Goal: Task Accomplishment & Management: Use online tool/utility

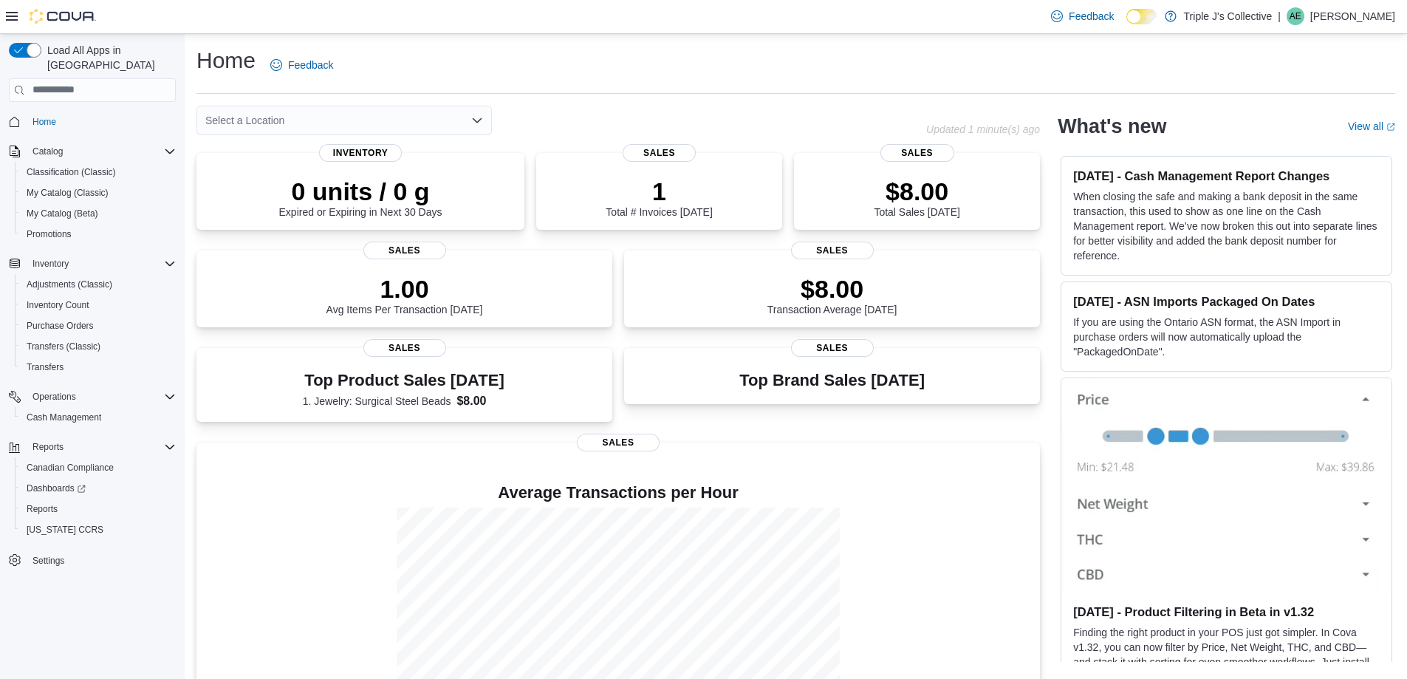
click at [471, 116] on div "Select a Location" at bounding box center [343, 121] width 295 height 30
click at [325, 147] on span "Triple J's Collective" at bounding box center [283, 145] width 89 height 15
click at [47, 116] on span "Home" at bounding box center [45, 122] width 24 height 12
click at [55, 80] on input "search" at bounding box center [92, 90] width 167 height 24
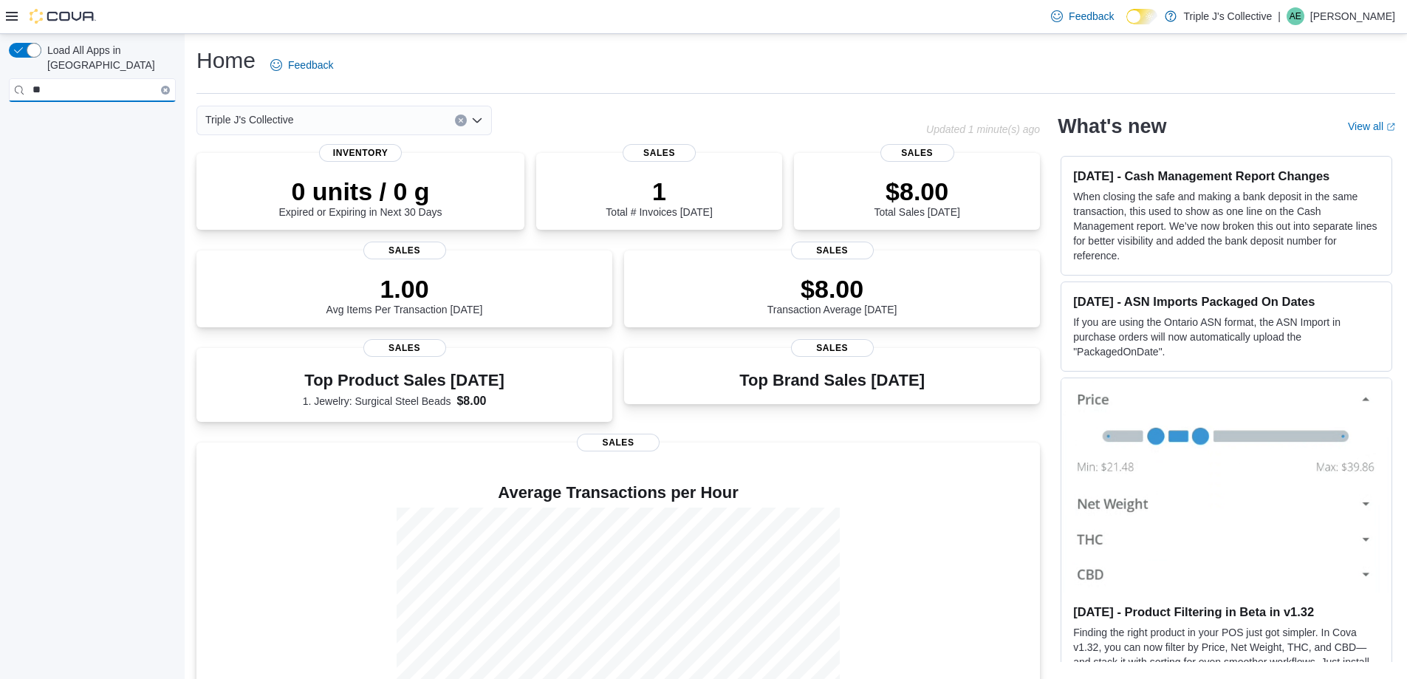
type input "*"
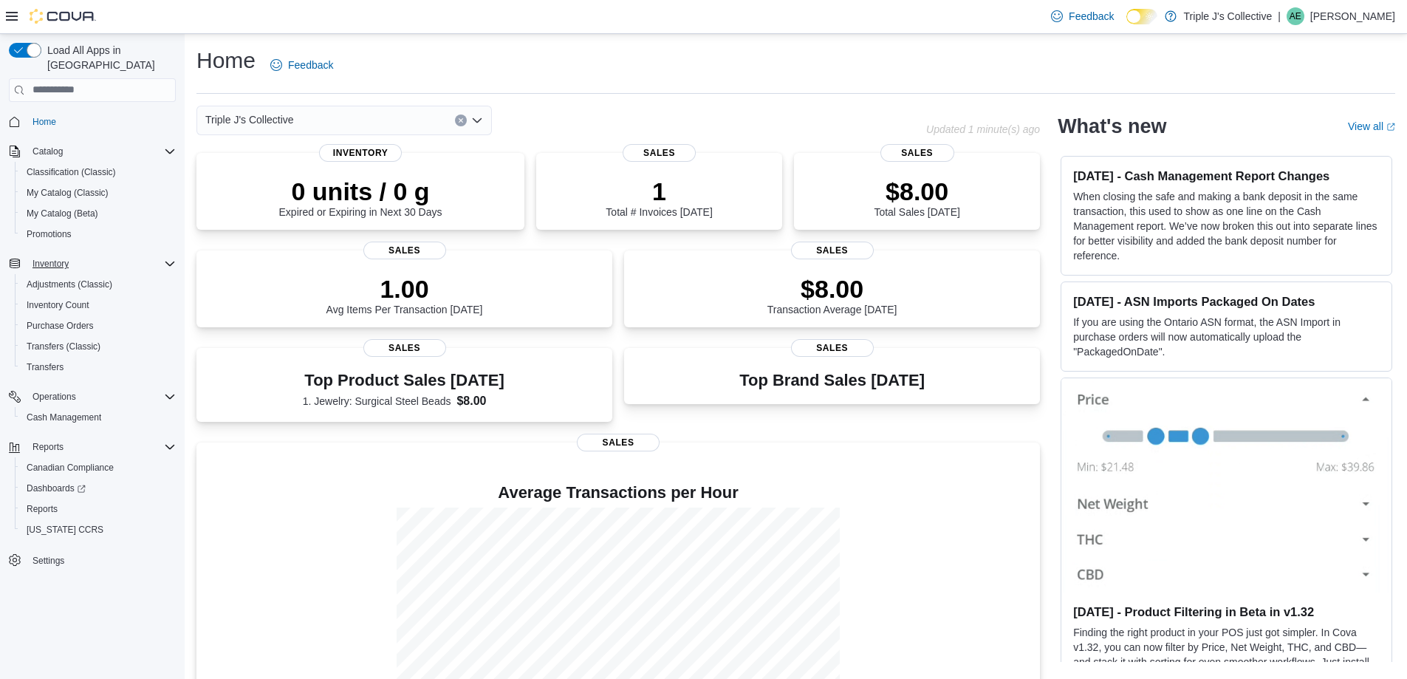
click at [148, 255] on div "Inventory" at bounding box center [101, 264] width 149 height 18
click at [138, 255] on div "Inventory" at bounding box center [101, 264] width 149 height 18
click at [87, 299] on span "Inventory Count" at bounding box center [58, 305] width 63 height 12
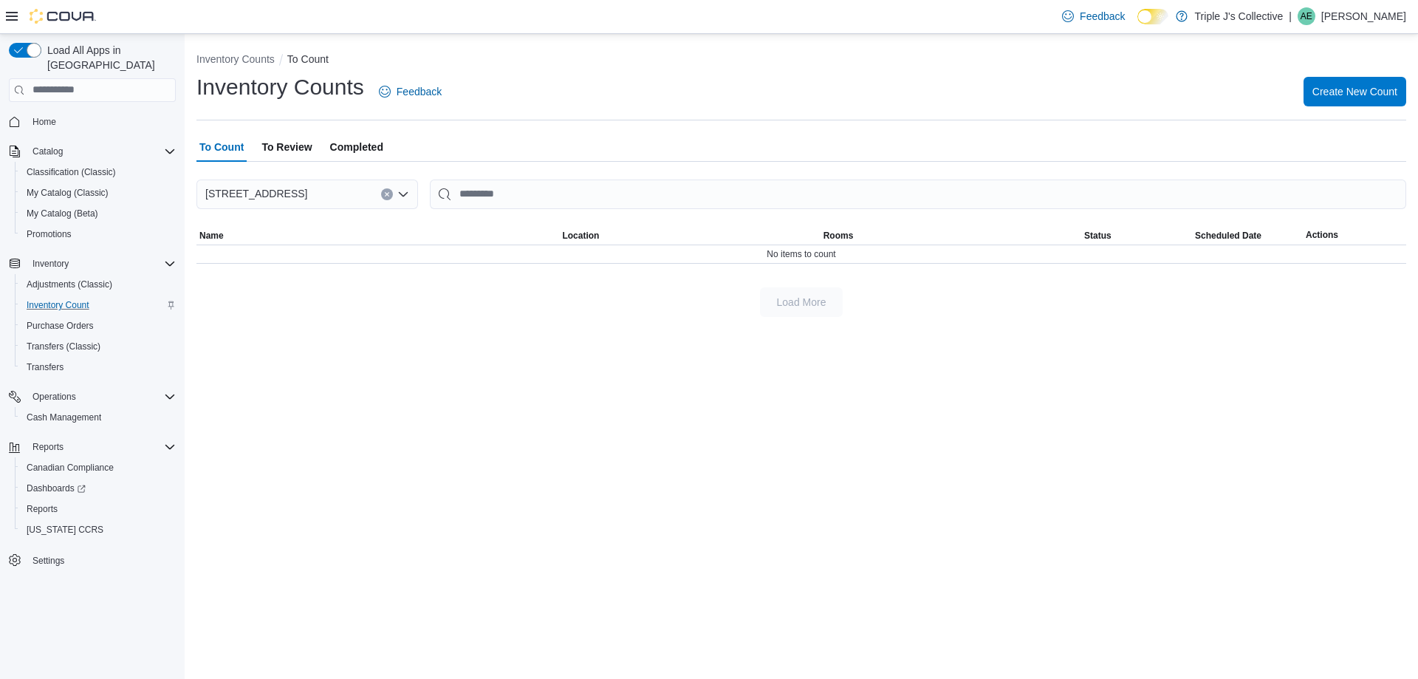
click at [311, 194] on div "[STREET_ADDRESS]" at bounding box center [307, 195] width 222 height 30
click at [315, 242] on span "[STREET_ADDRESS]" at bounding box center [297, 240] width 102 height 15
click at [1341, 95] on span "Create New Count" at bounding box center [1355, 90] width 85 height 15
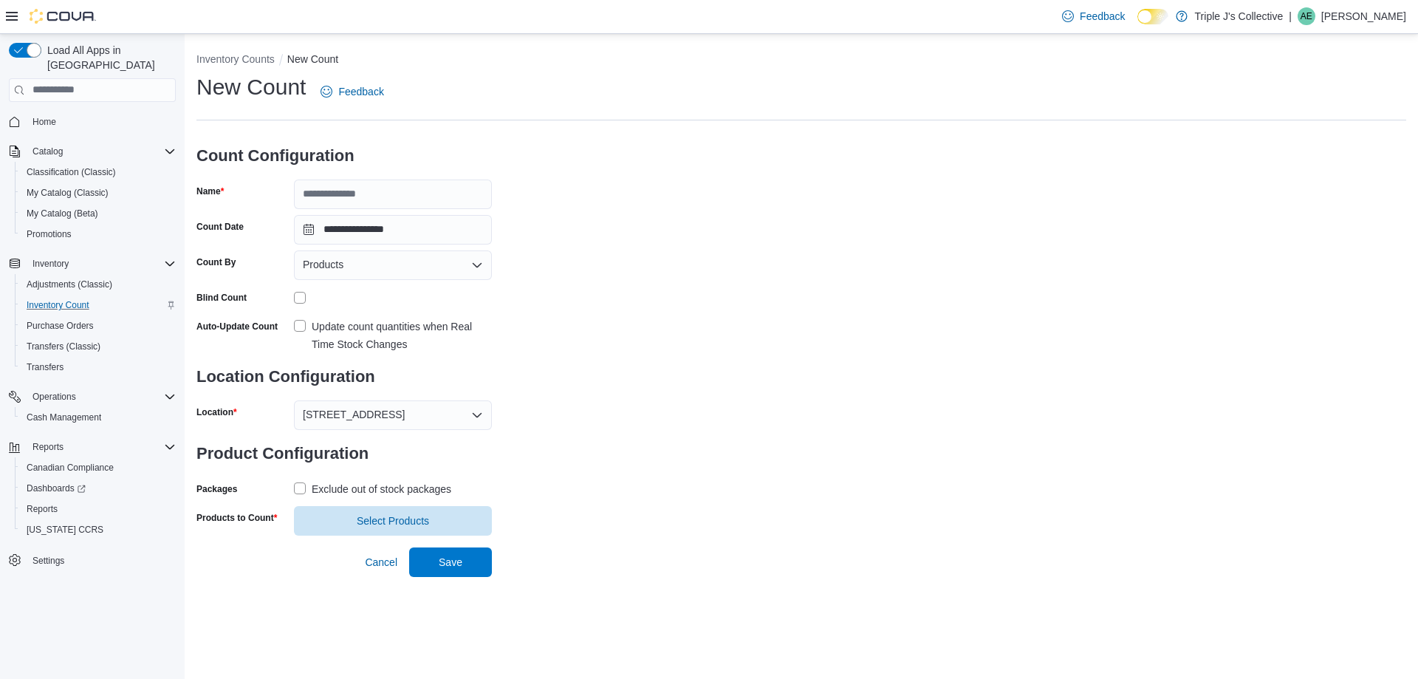
click at [479, 262] on icon "Open list of options" at bounding box center [477, 265] width 12 height 12
click at [414, 310] on span "Classifications" at bounding box center [402, 311] width 163 height 15
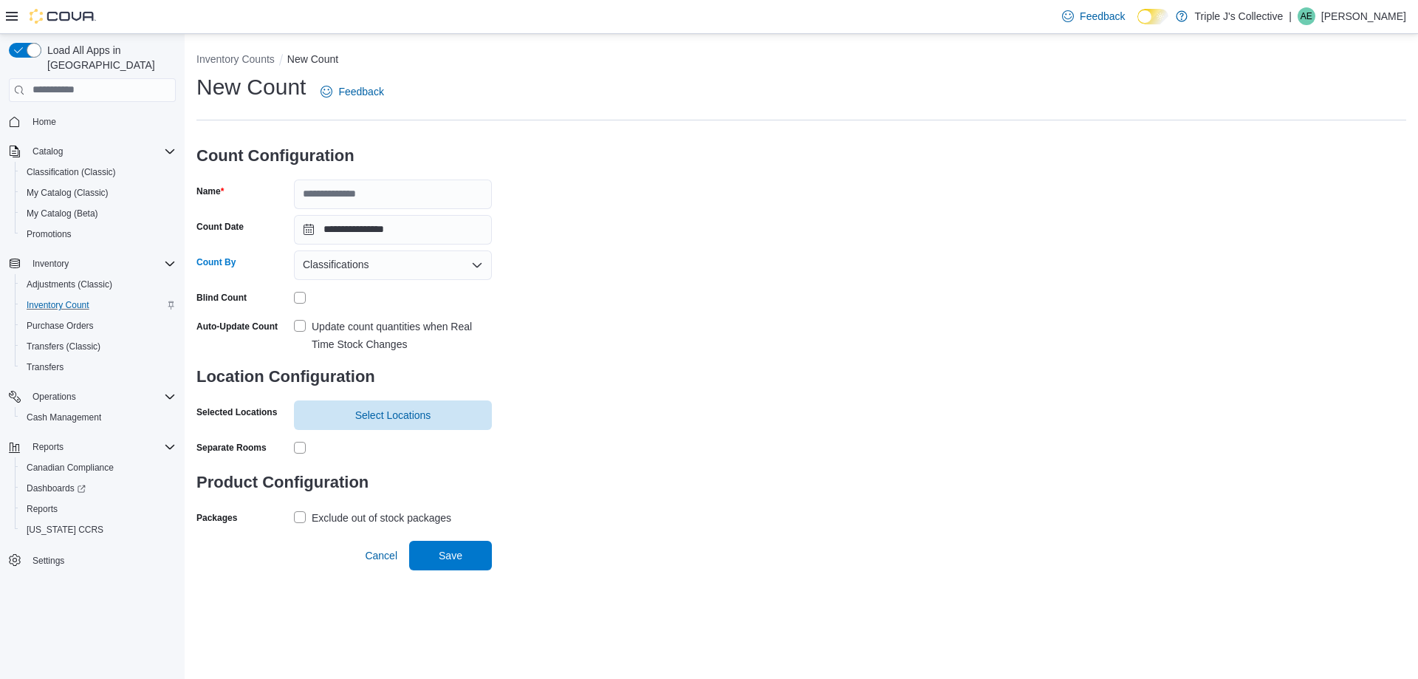
click at [476, 267] on icon "Open list of options" at bounding box center [477, 265] width 12 height 12
click at [553, 242] on div "**********" at bounding box center [801, 300] width 1210 height 457
click at [11, 20] on icon at bounding box center [12, 16] width 12 height 9
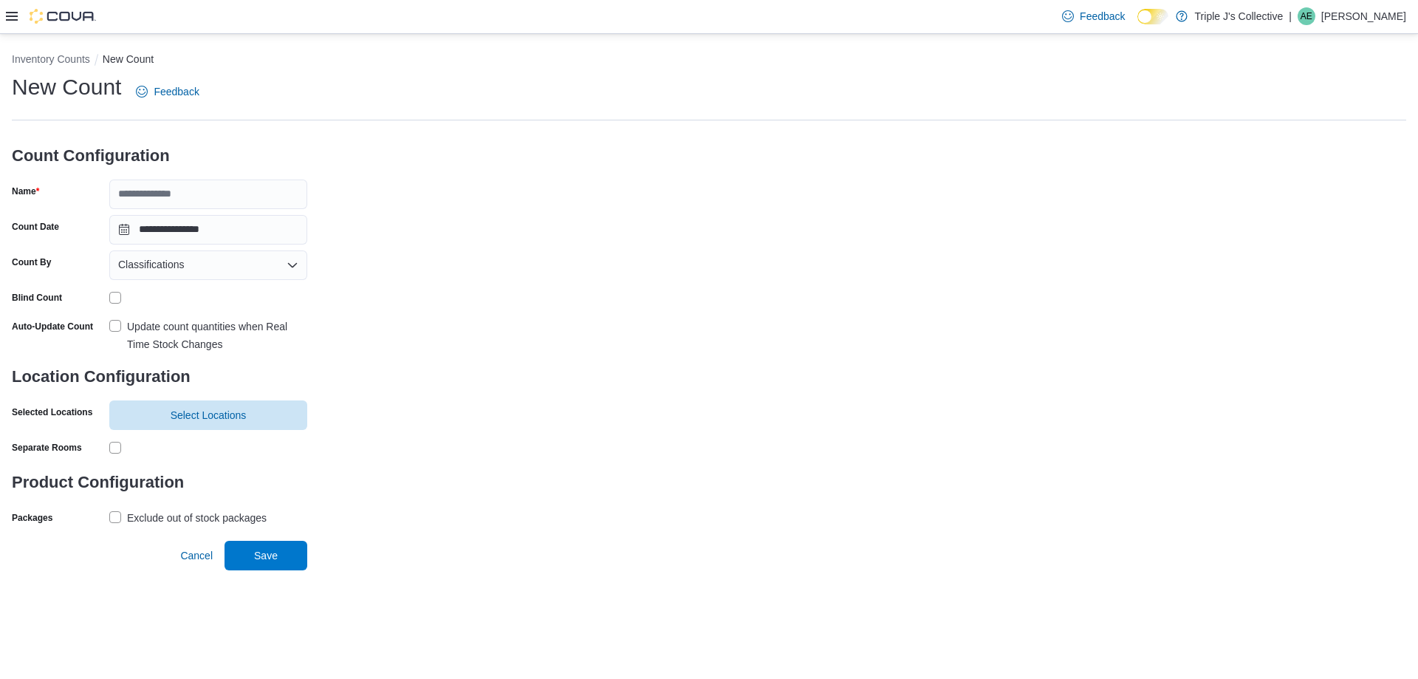
click at [12, 20] on icon at bounding box center [12, 16] width 12 height 9
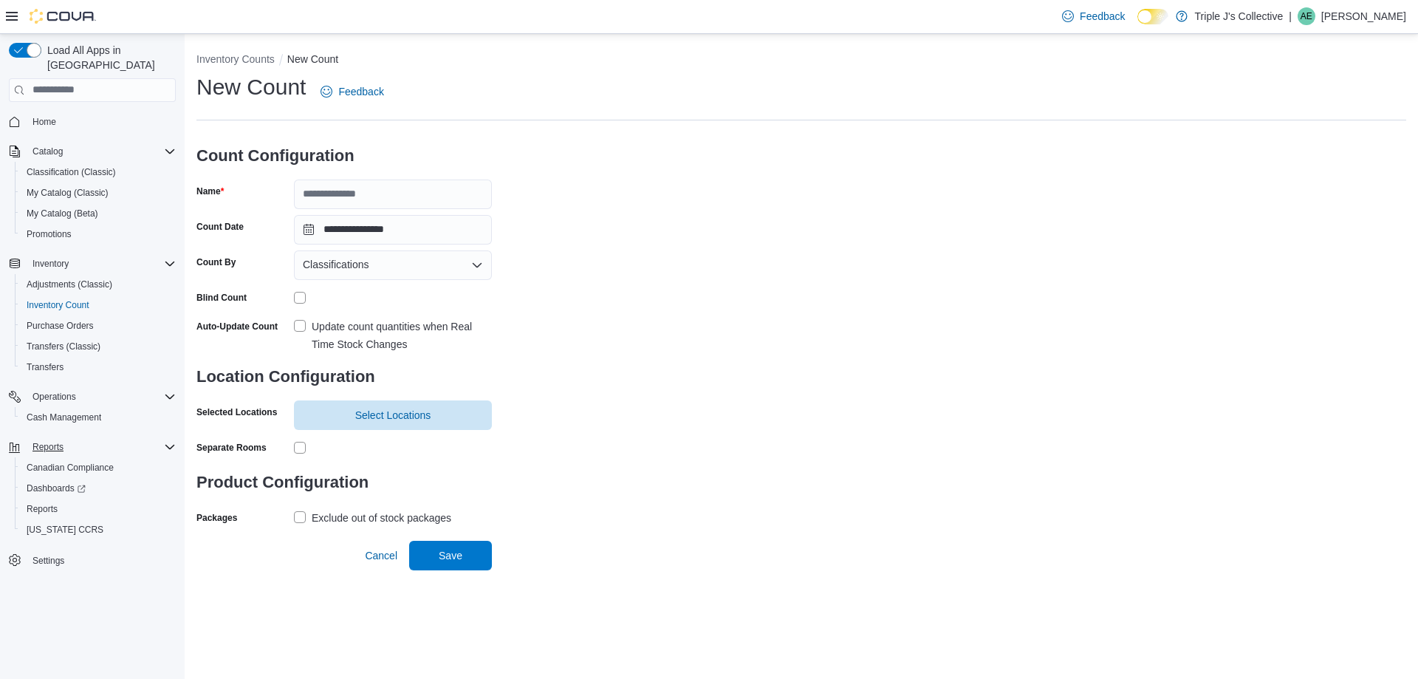
click at [98, 438] on div "Reports" at bounding box center [101, 447] width 149 height 18
click at [100, 438] on div "Reports" at bounding box center [101, 447] width 149 height 18
click at [67, 500] on div "Reports" at bounding box center [98, 509] width 155 height 18
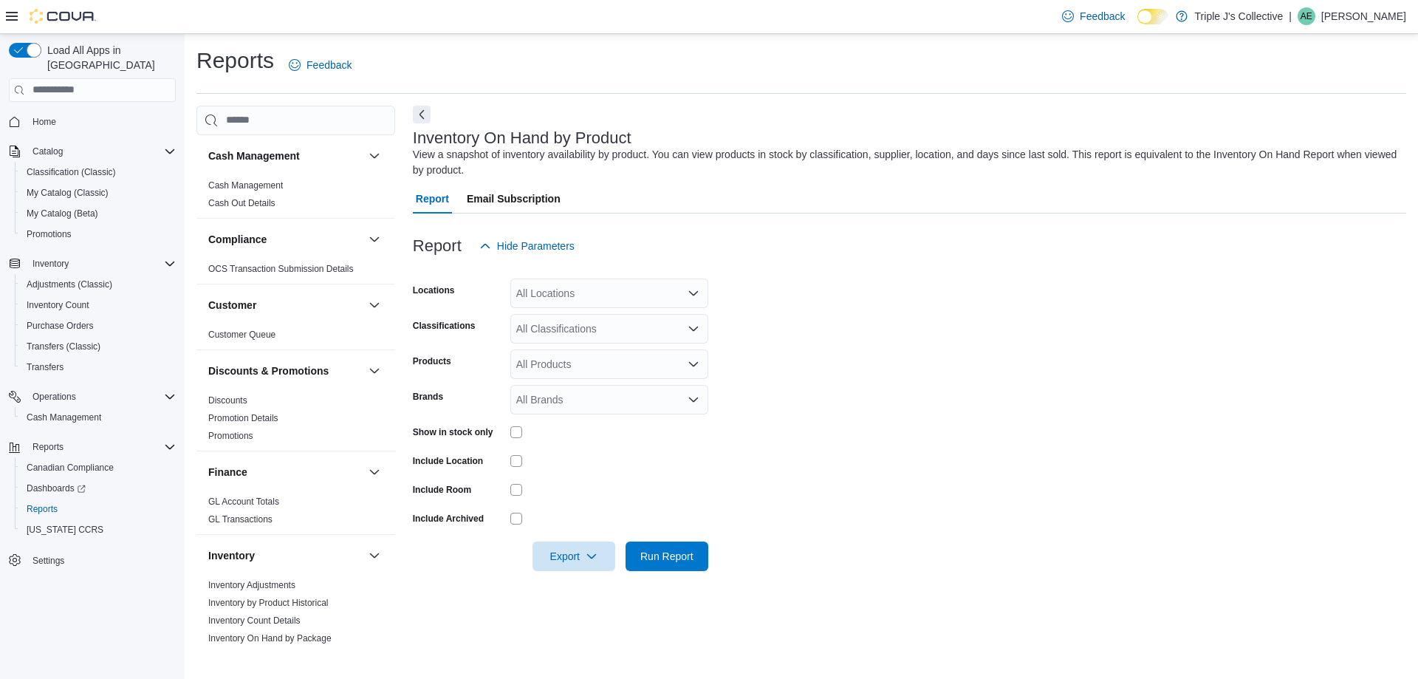
click at [92, 17] on img at bounding box center [63, 16] width 66 height 15
click at [33, 21] on img at bounding box center [63, 16] width 66 height 15
click at [10, 21] on icon at bounding box center [12, 16] width 12 height 9
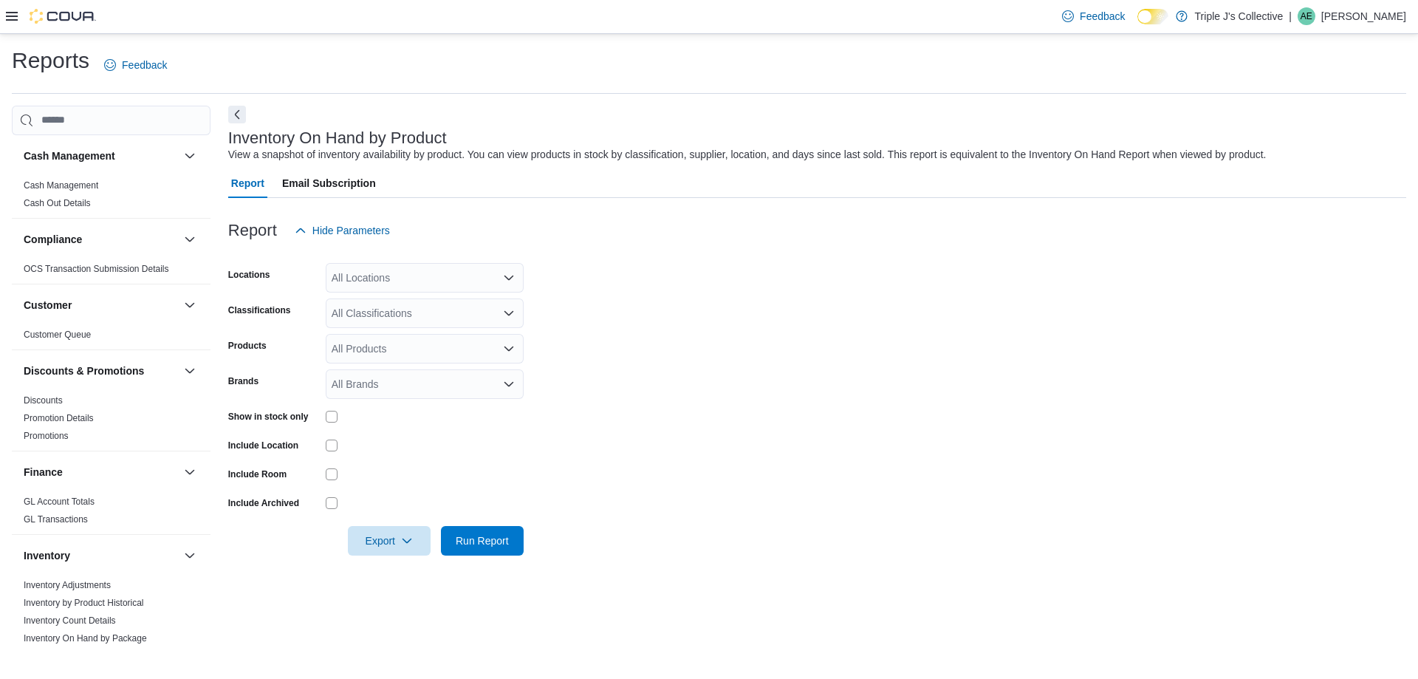
click at [63, 18] on img at bounding box center [63, 16] width 66 height 15
click at [36, 15] on img at bounding box center [63, 16] width 66 height 15
click at [126, 155] on button "Cash Management" at bounding box center [101, 155] width 154 height 15
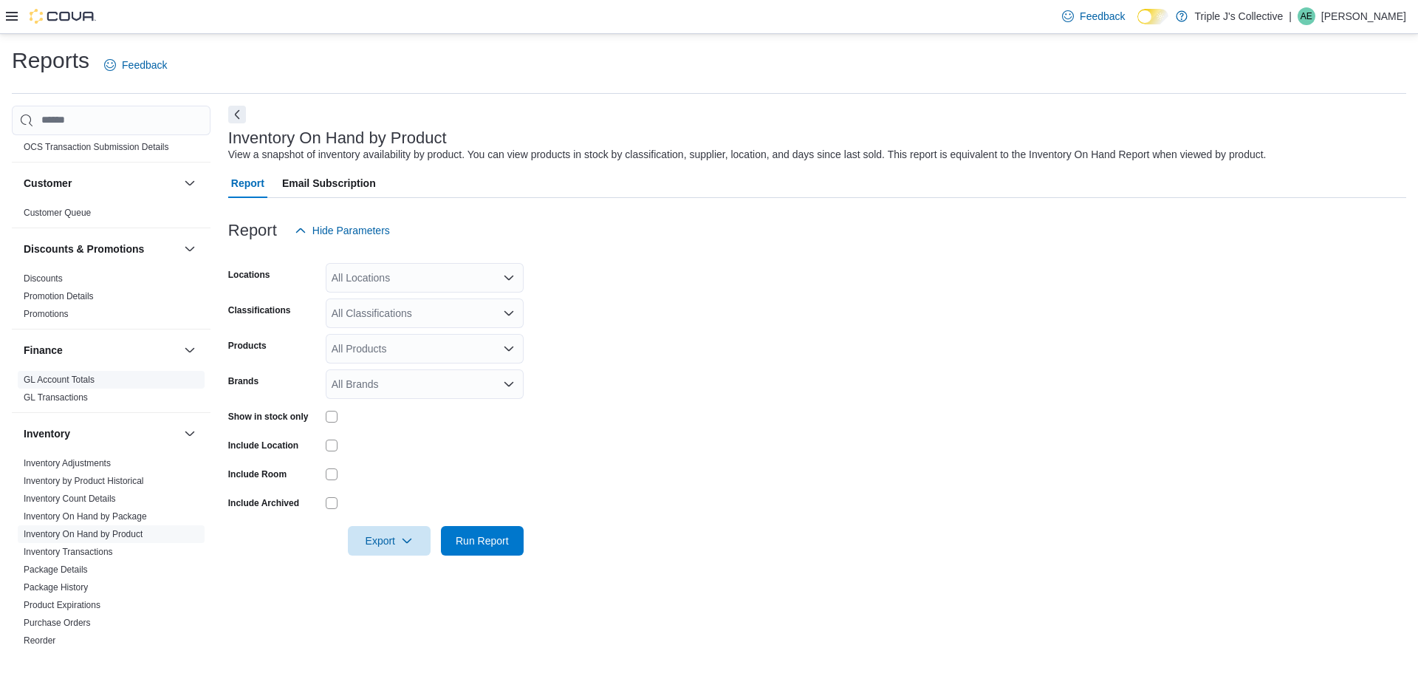
scroll to position [222, 0]
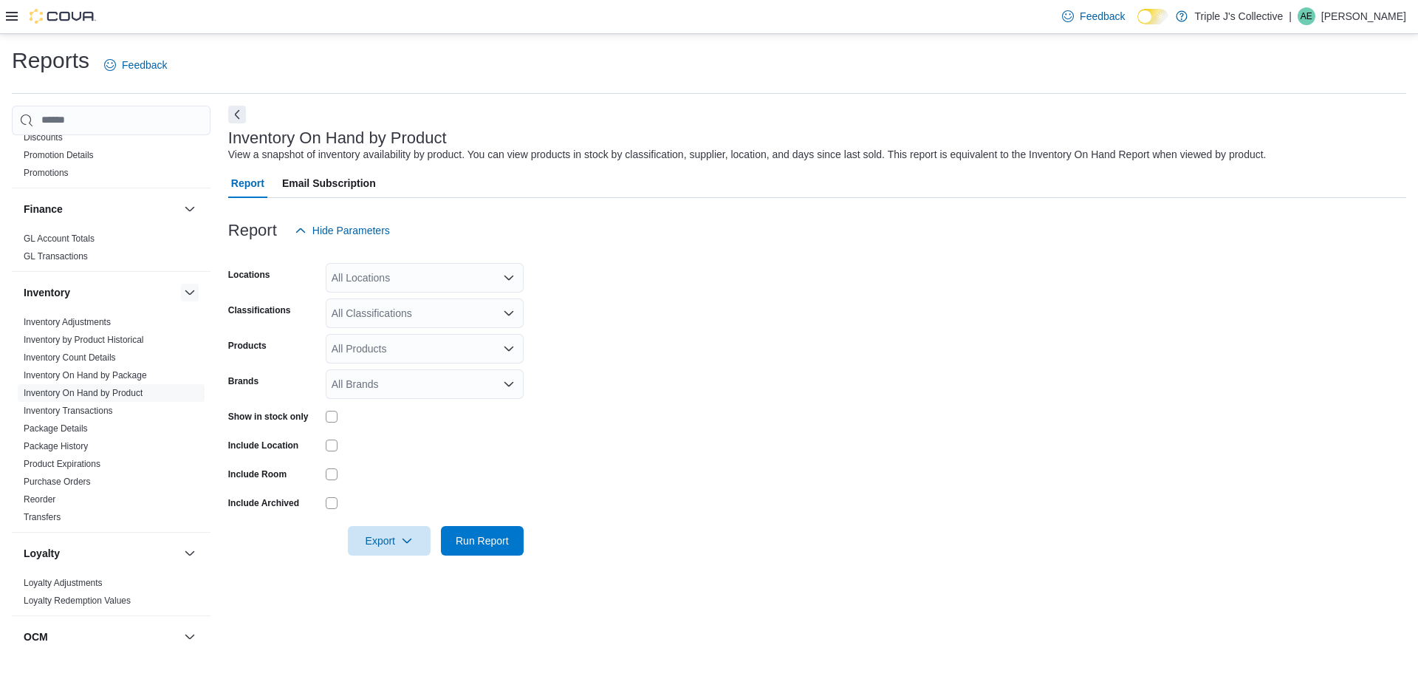
click at [181, 292] on button "button" at bounding box center [190, 293] width 18 height 18
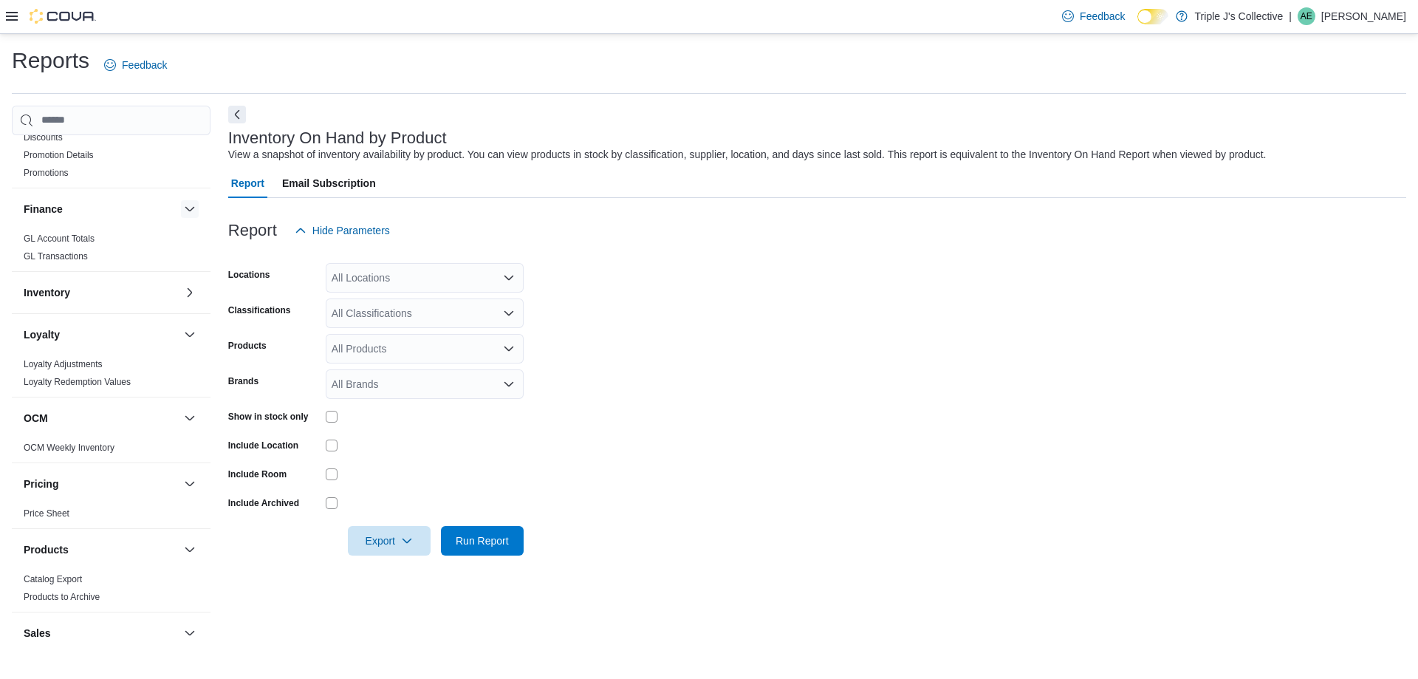
click at [181, 208] on button "button" at bounding box center [190, 209] width 18 height 18
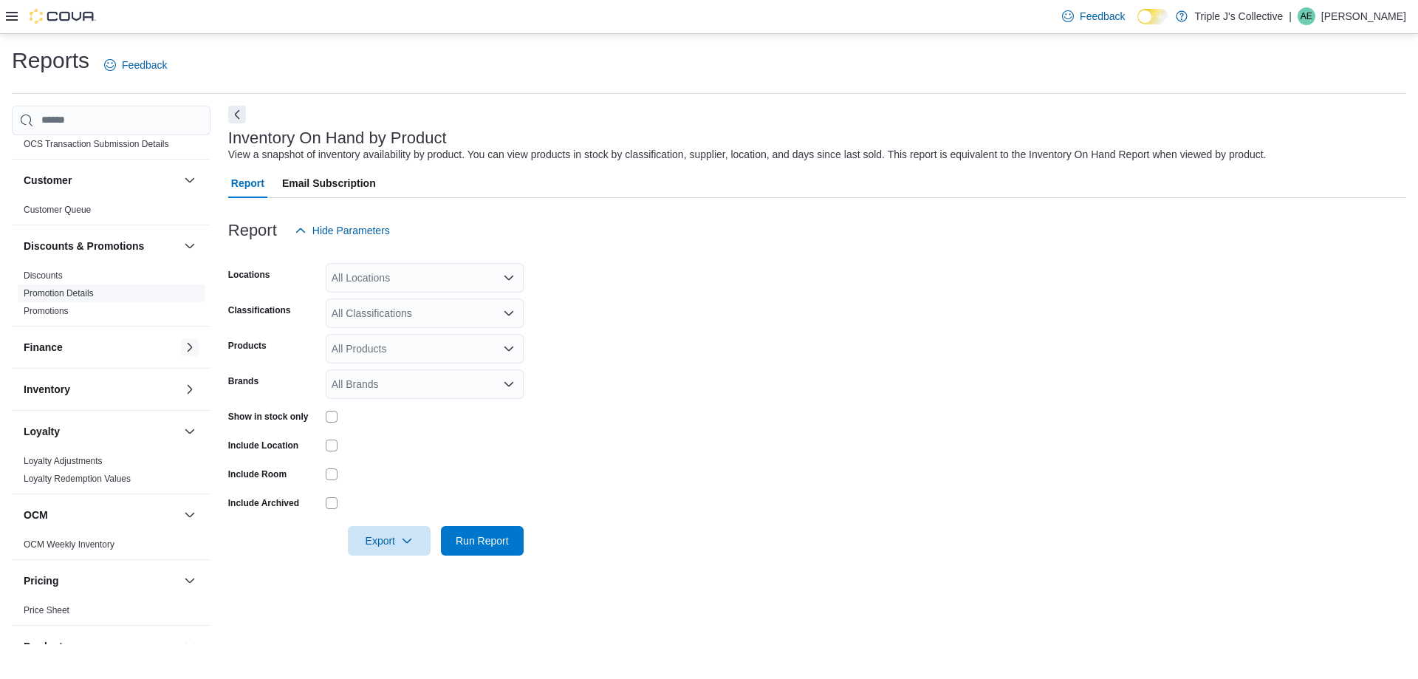
scroll to position [0, 0]
